Goal: Task Accomplishment & Management: Use online tool/utility

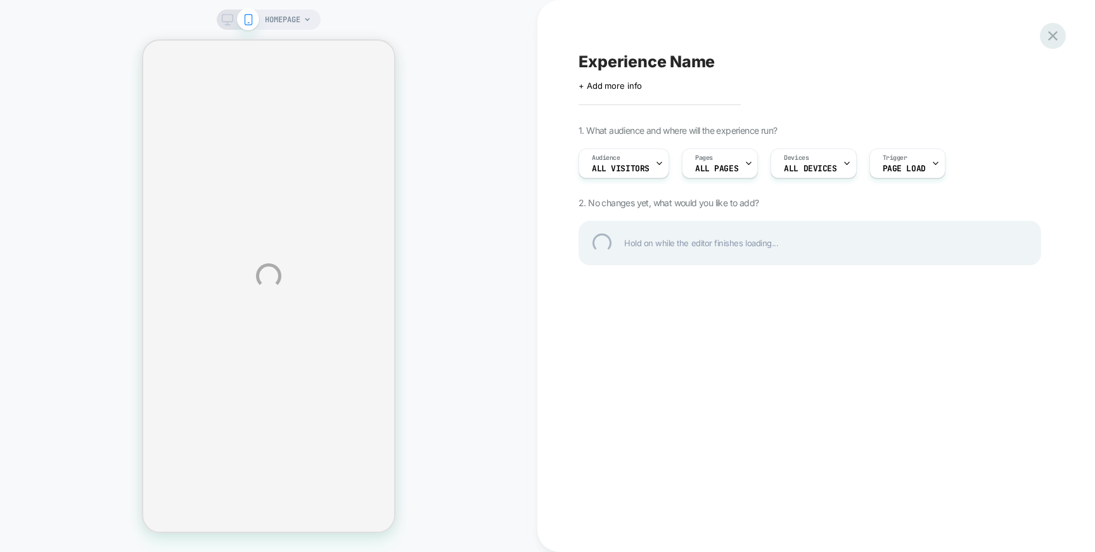
click at [1053, 30] on div at bounding box center [1053, 36] width 26 height 26
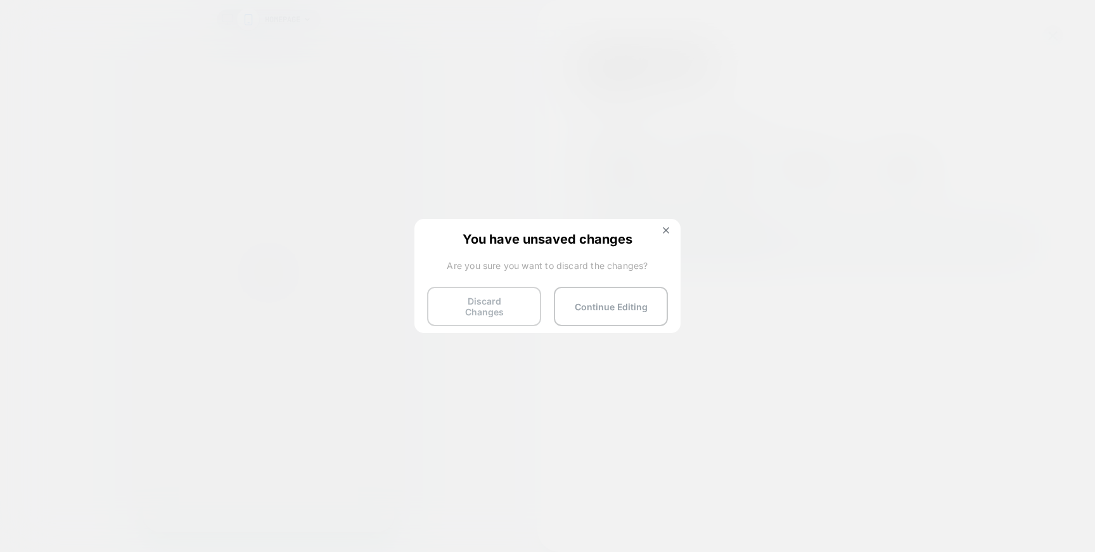
click at [485, 310] on button "Discard Changes" at bounding box center [484, 306] width 114 height 39
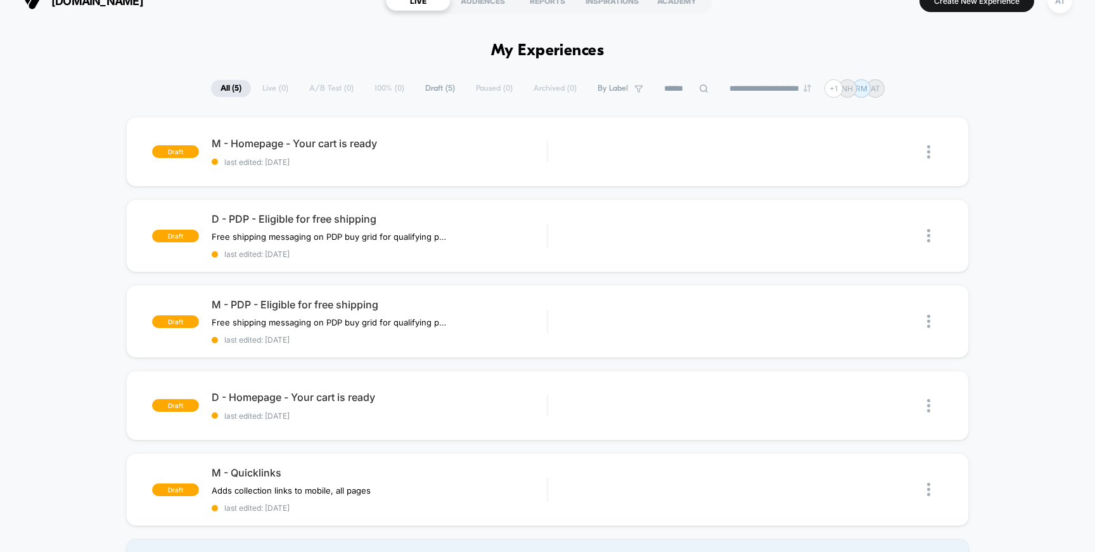
scroll to position [34, 0]
